Goal: Task Accomplishment & Management: Manage account settings

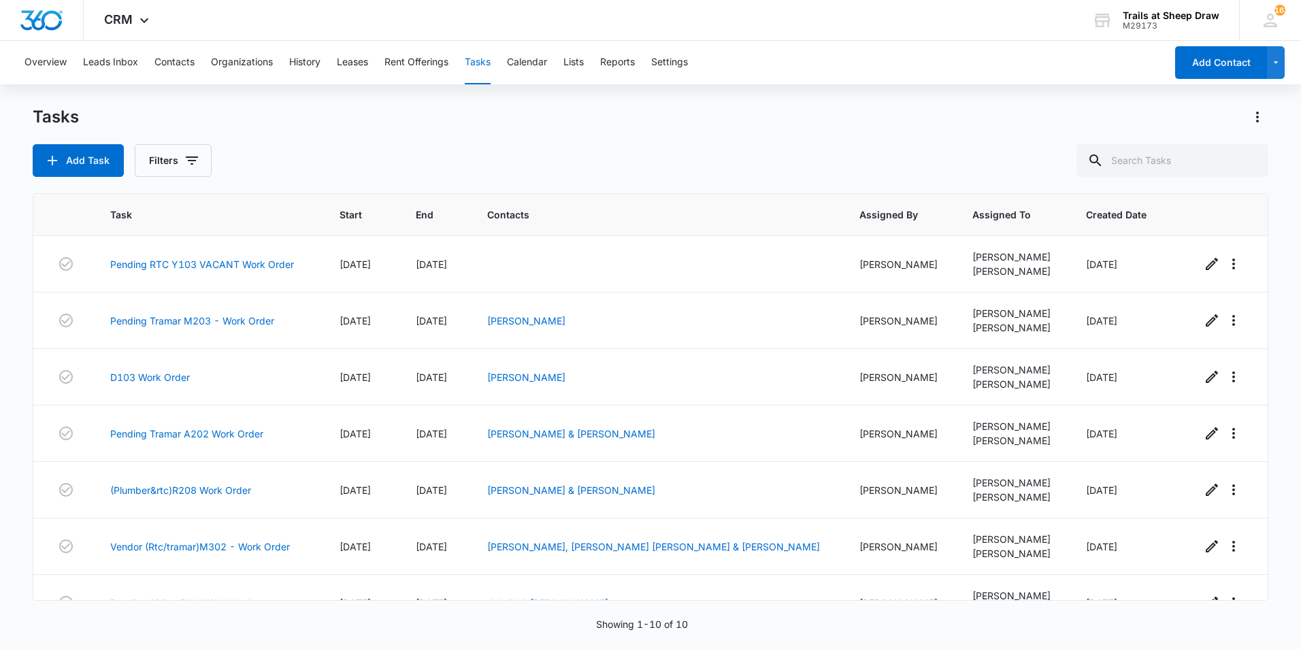
scroll to position [214, 0]
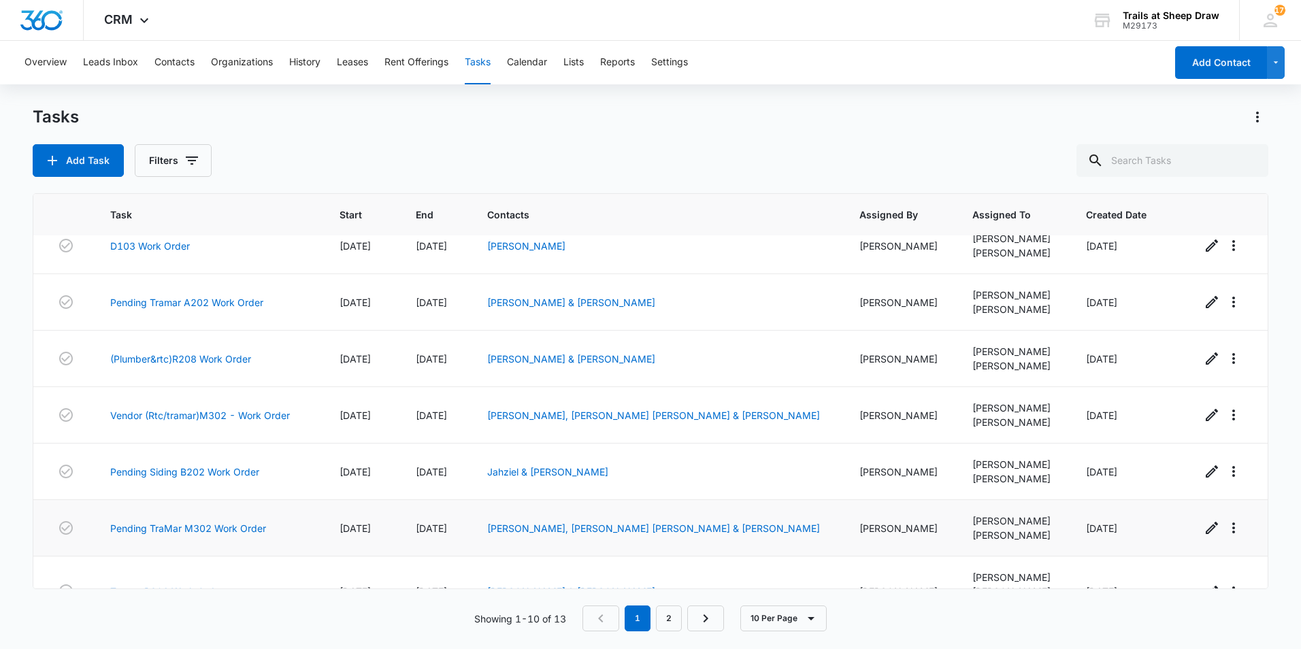
scroll to position [240, 0]
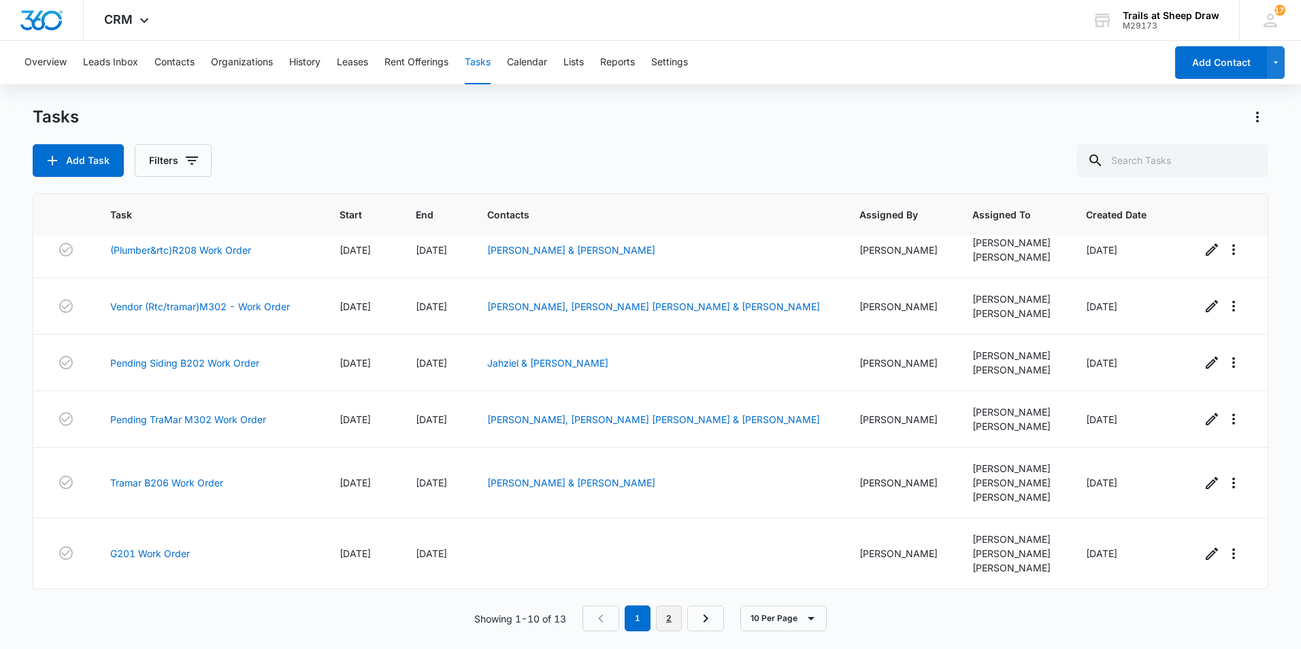
click at [675, 622] on link "2" at bounding box center [669, 618] width 26 height 26
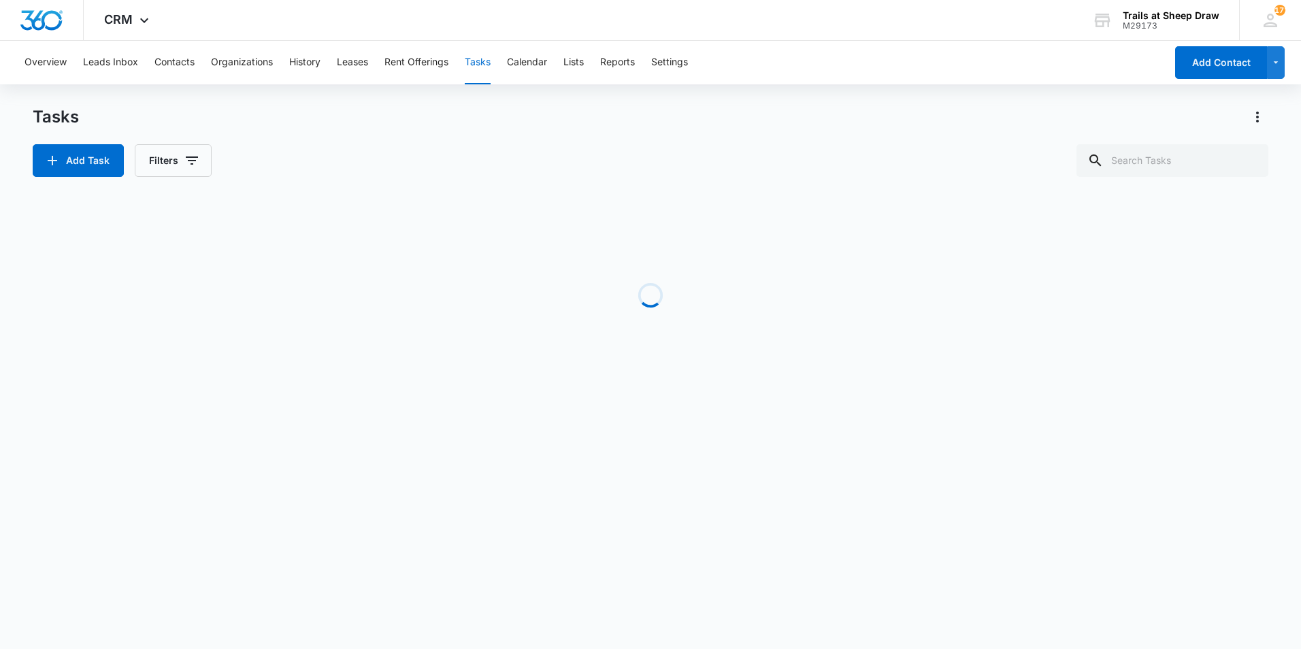
scroll to position [0, 0]
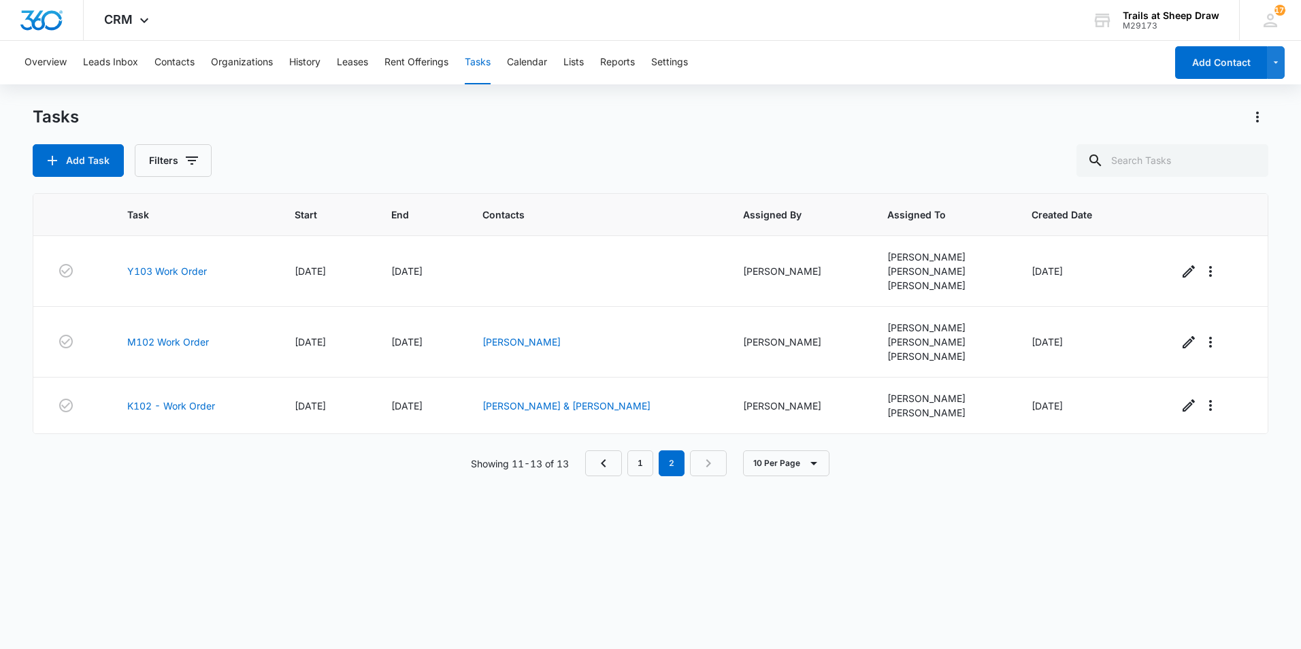
click at [639, 446] on div "Task Start End Contacts Assigned By Assigned To Created Date Y103 Work Order 09…" at bounding box center [650, 412] width 1235 height 438
click at [640, 471] on link "1" at bounding box center [640, 463] width 26 height 26
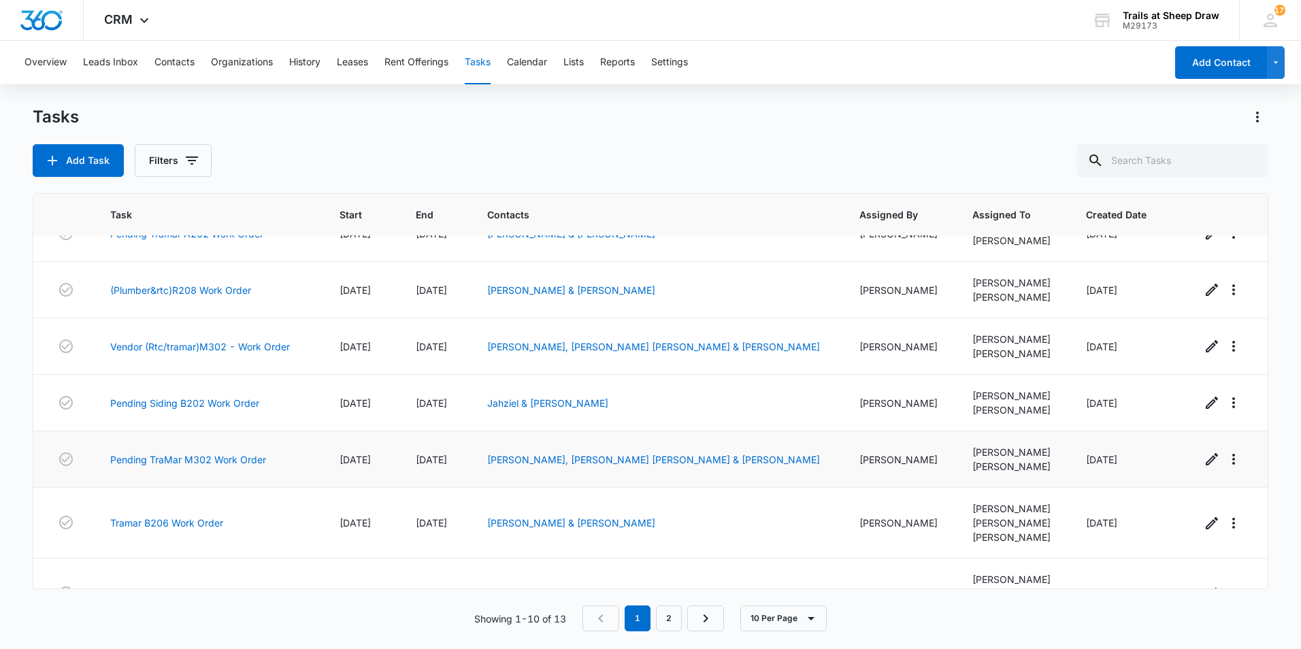
scroll to position [240, 0]
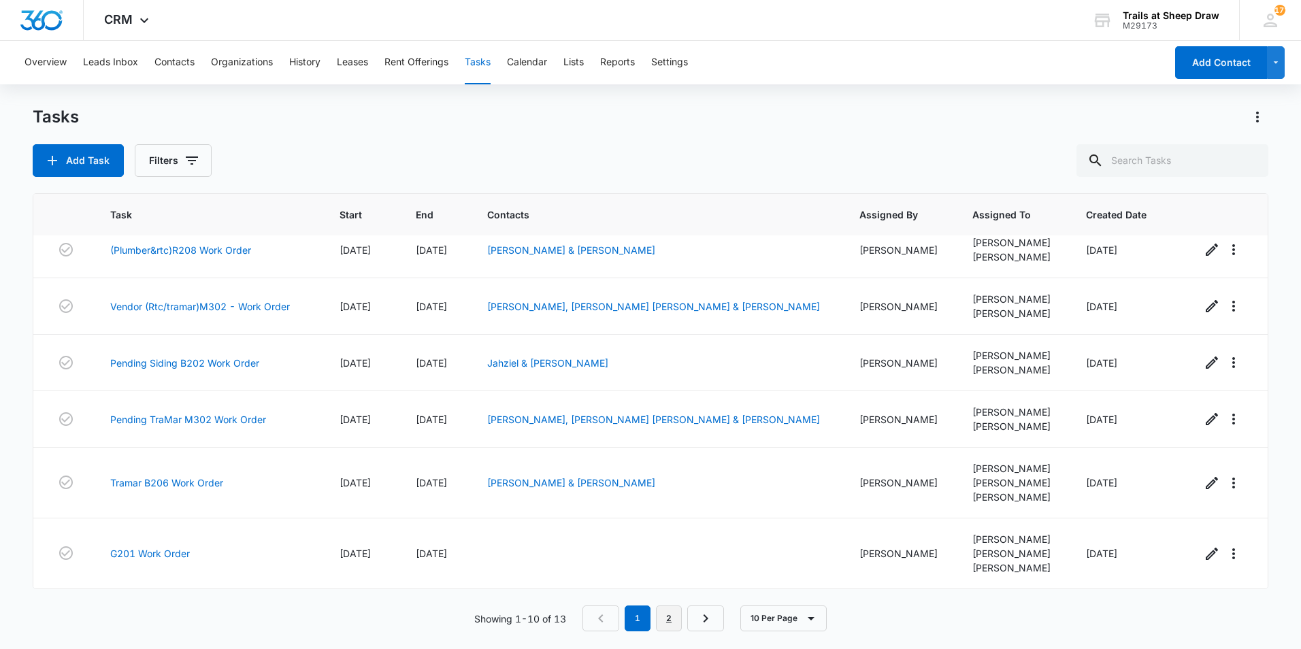
click at [673, 617] on link "2" at bounding box center [669, 618] width 26 height 26
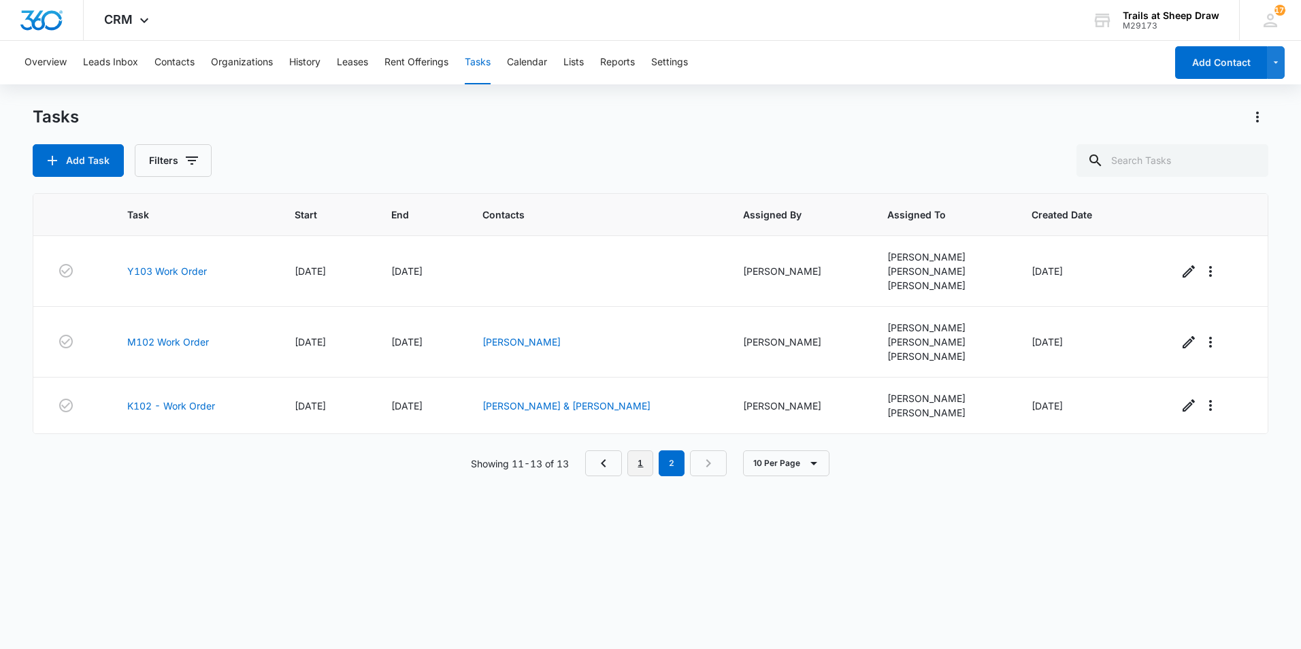
click at [638, 459] on link "1" at bounding box center [640, 463] width 26 height 26
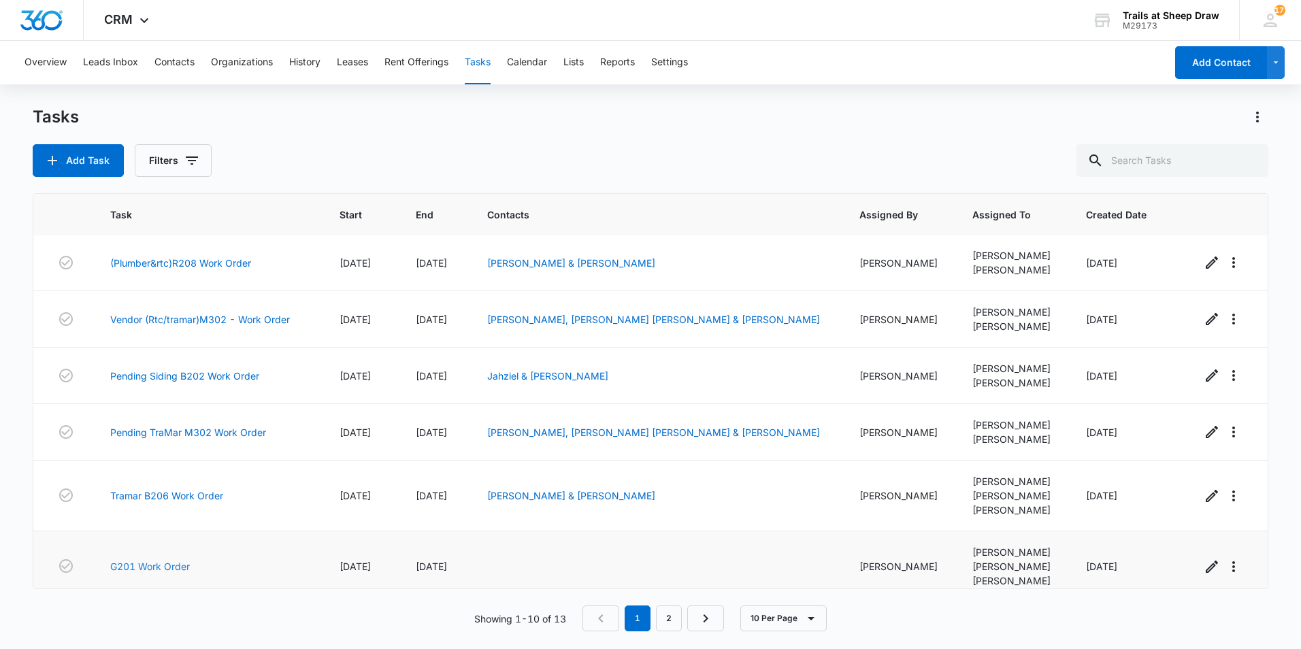
scroll to position [240, 0]
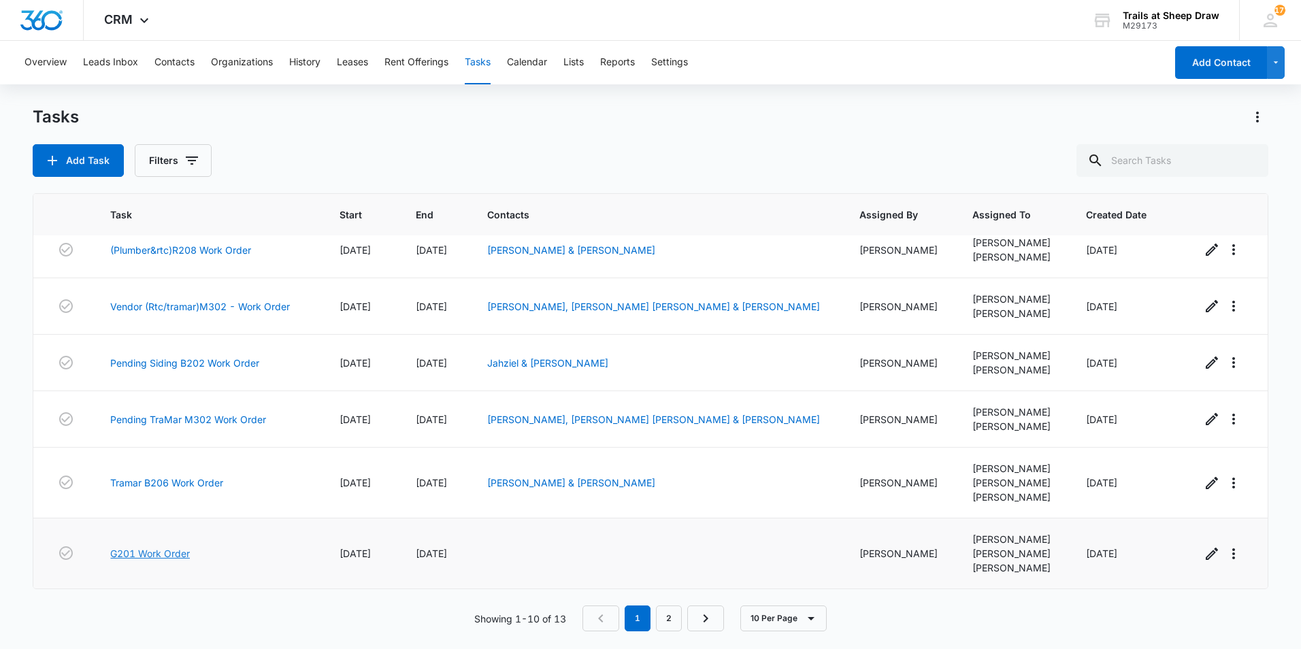
click at [164, 554] on link "G201 Work Order" at bounding box center [150, 553] width 80 height 14
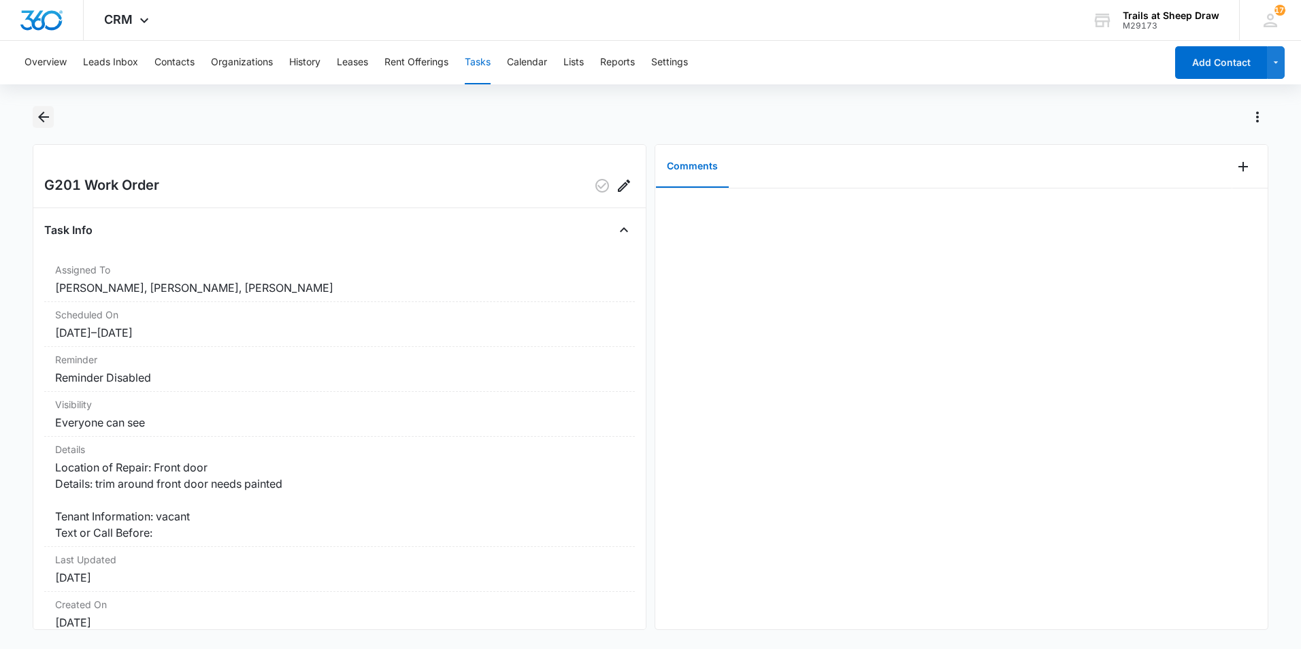
click at [39, 117] on icon "Back" at bounding box center [43, 117] width 11 height 11
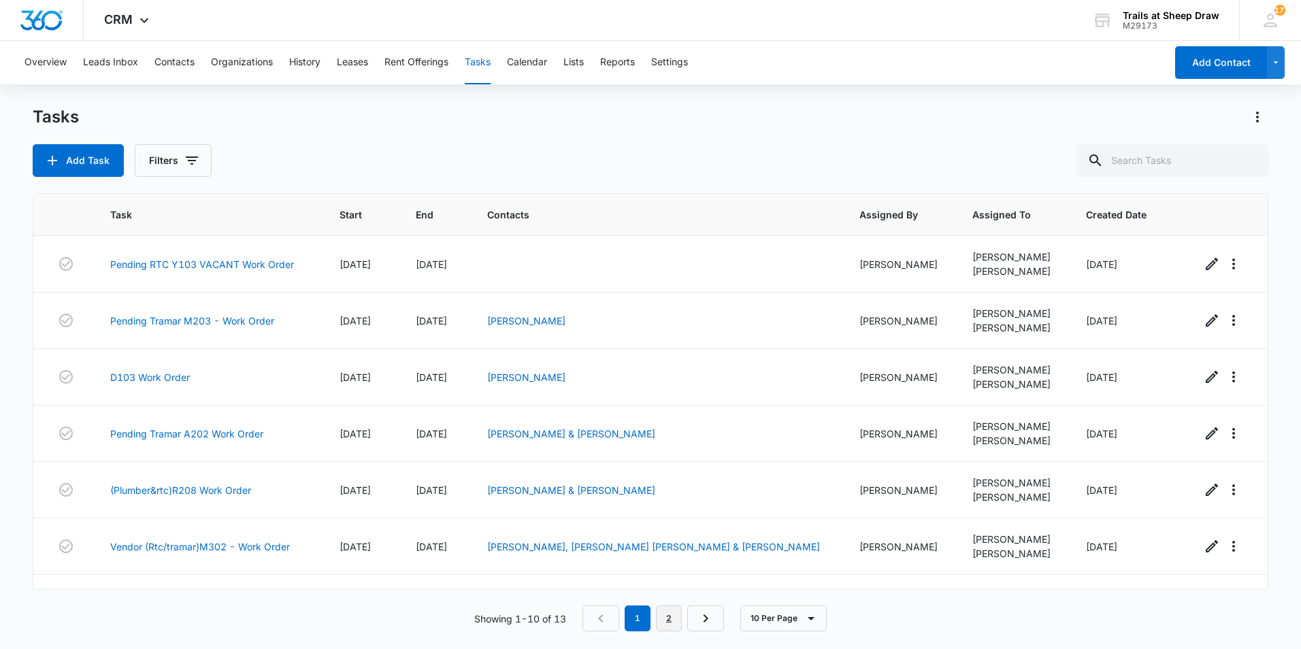
drag, startPoint x: 672, startPoint y: 619, endPoint x: 669, endPoint y: 626, distance: 7.6
click at [669, 626] on link "2" at bounding box center [669, 618] width 26 height 26
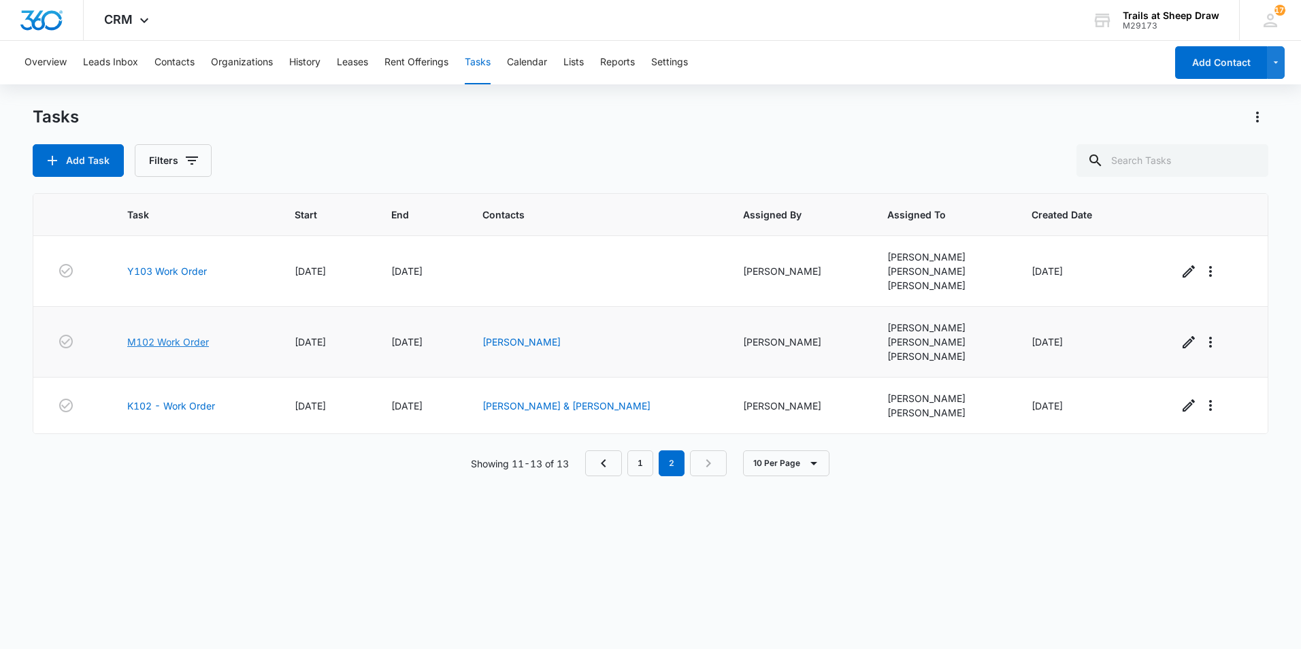
click at [145, 346] on link "M102 Work Order" at bounding box center [168, 342] width 82 height 14
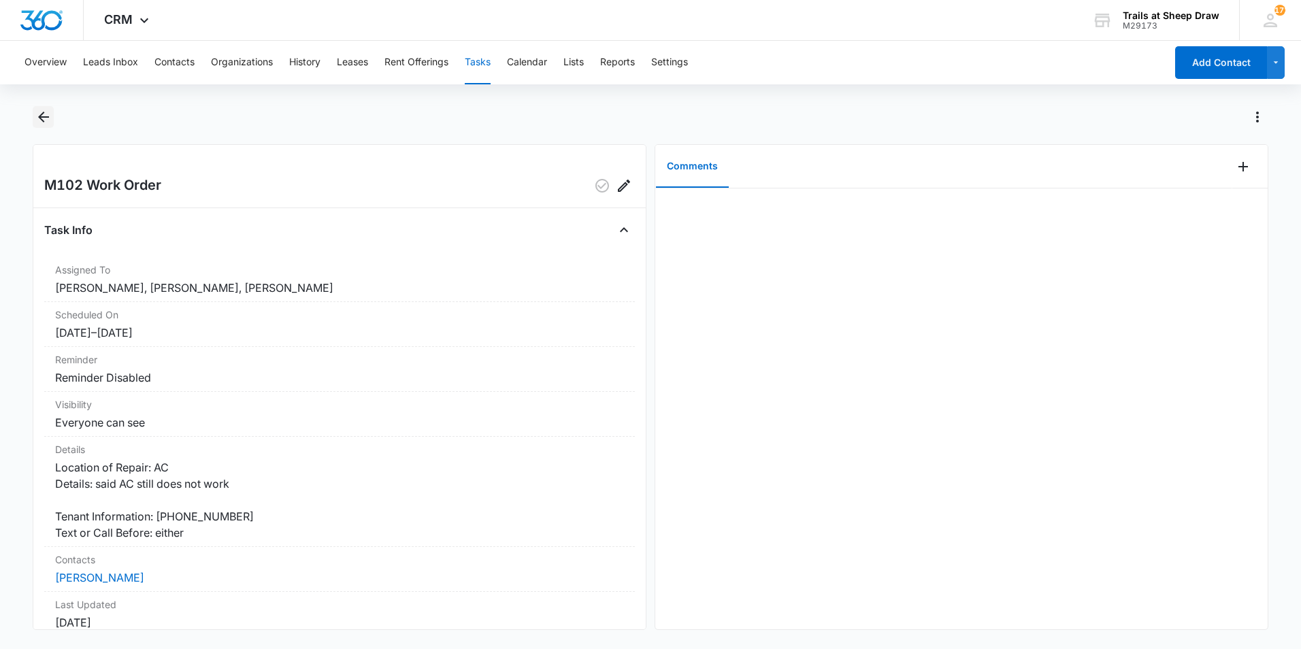
click at [44, 124] on icon "Back" at bounding box center [43, 117] width 16 height 16
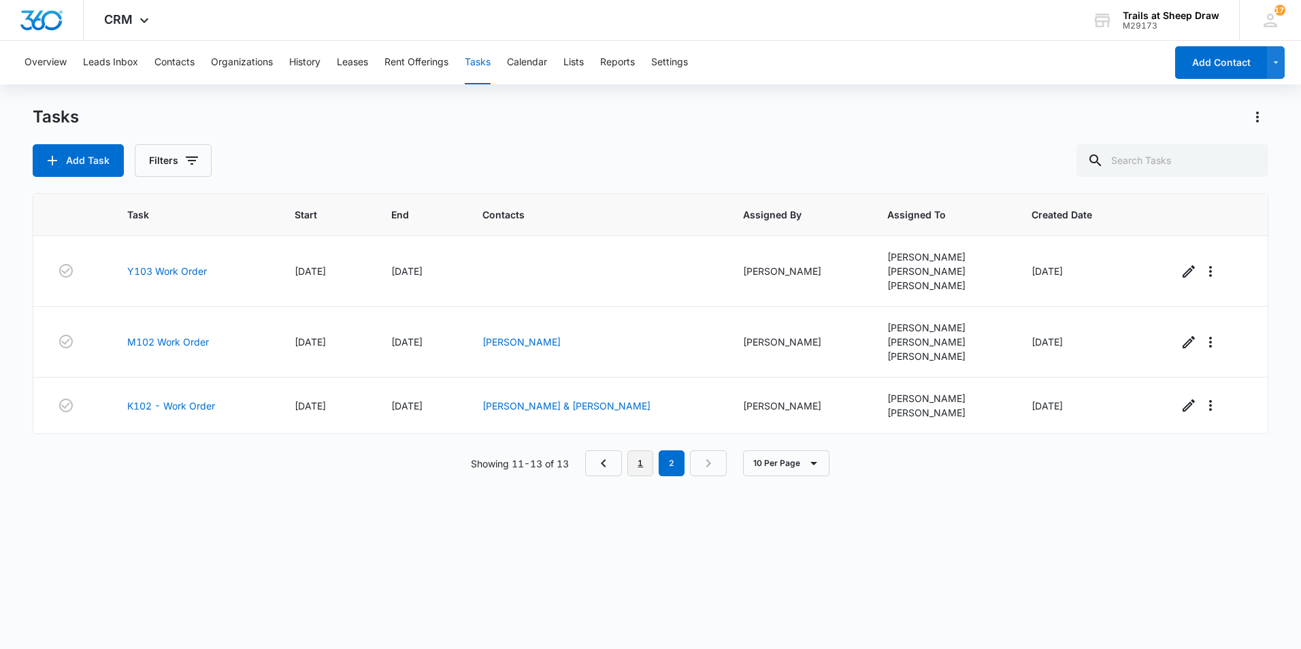
click at [634, 464] on link "1" at bounding box center [640, 463] width 26 height 26
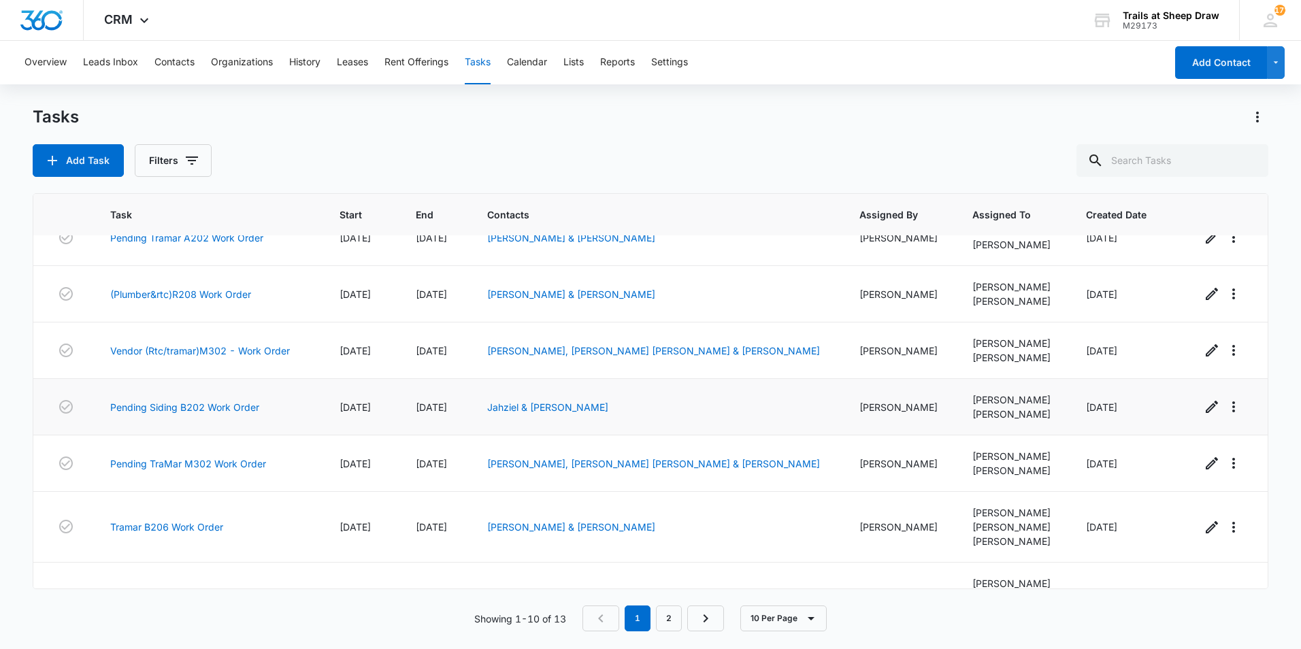
scroll to position [172, 0]
